Goal: Task Accomplishment & Management: Manage account settings

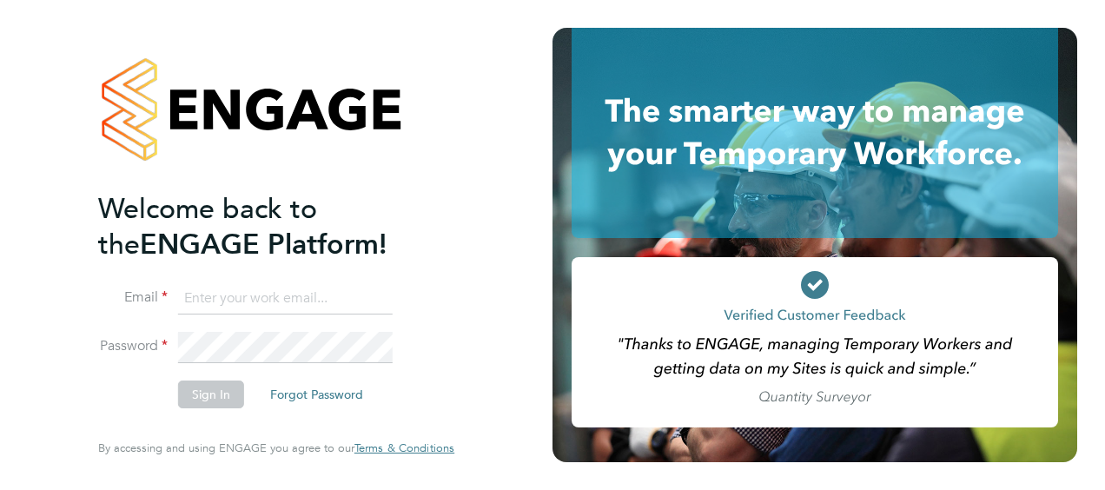
type input "[PERSON_NAME][EMAIL_ADDRESS][PERSON_NAME][DOMAIN_NAME]"
click at [221, 393] on button "Sign In" at bounding box center [211, 394] width 66 height 28
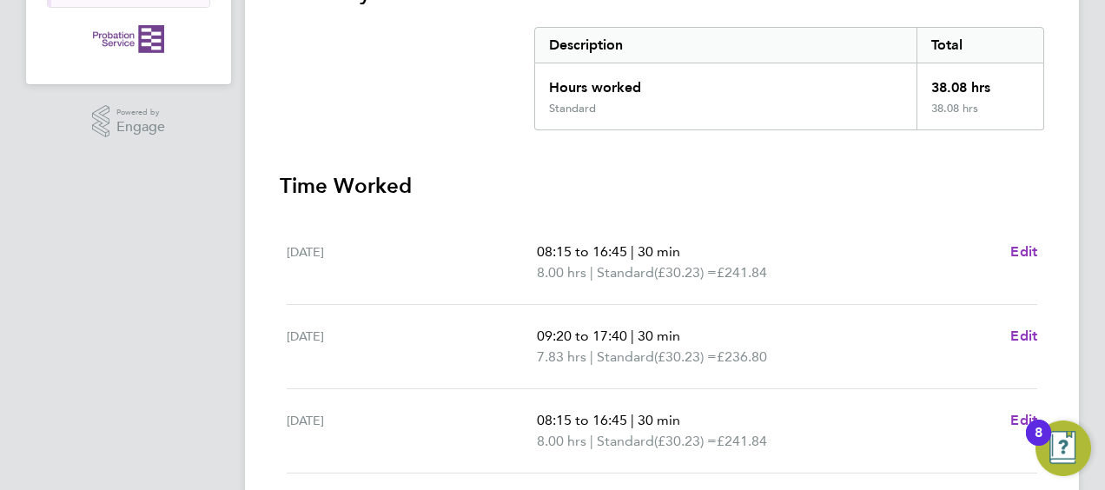
scroll to position [776, 0]
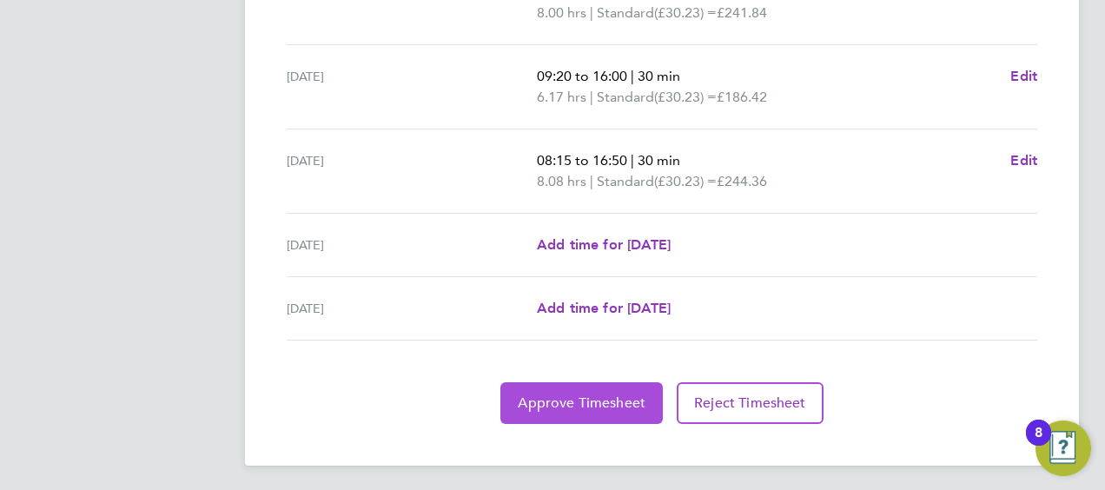
click at [591, 389] on button "Approve Timesheet" at bounding box center [581, 403] width 162 height 42
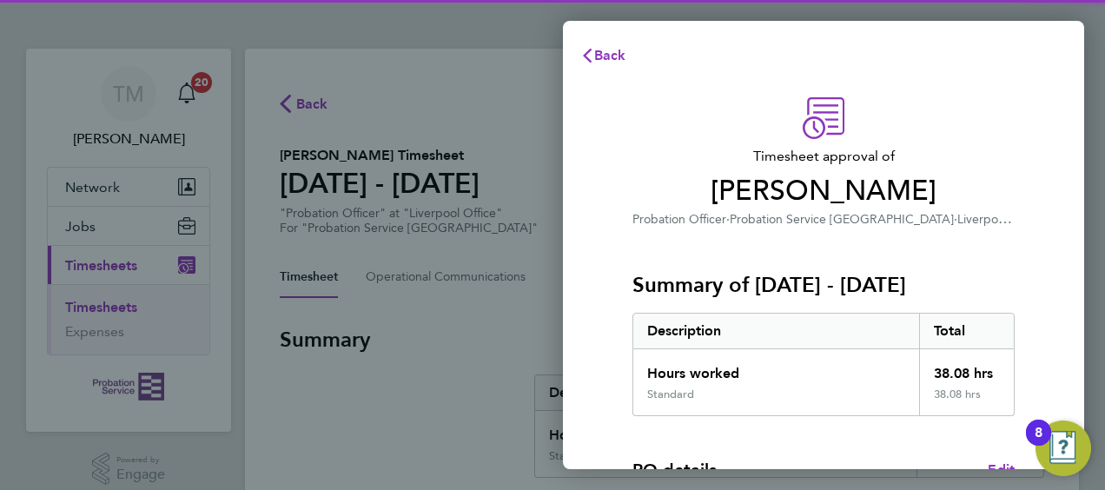
scroll to position [341, 0]
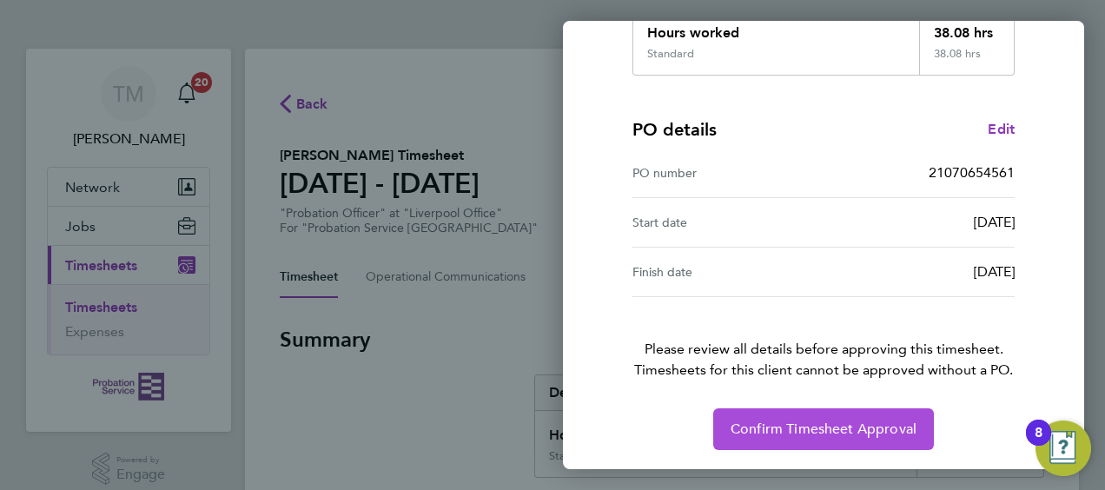
click at [785, 427] on span "Confirm Timesheet Approval" at bounding box center [824, 428] width 186 height 17
